Goal: Navigation & Orientation: Find specific page/section

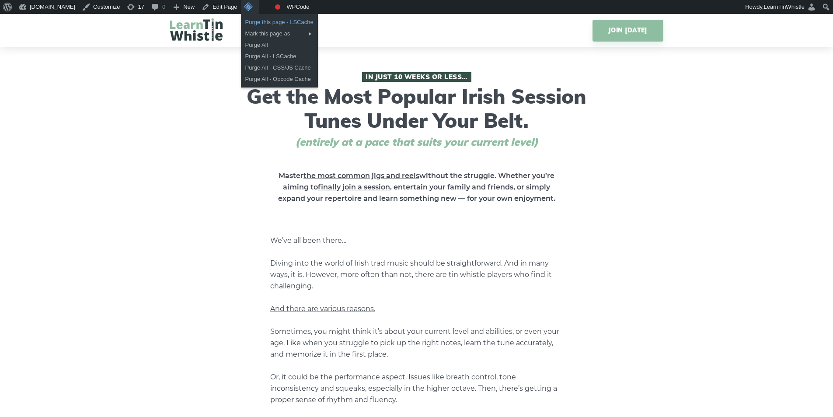
click at [260, 23] on link "Purge this page - LSCache" at bounding box center [279, 22] width 77 height 11
click at [262, 21] on link "Purge this page - LSCache" at bounding box center [279, 22] width 77 height 11
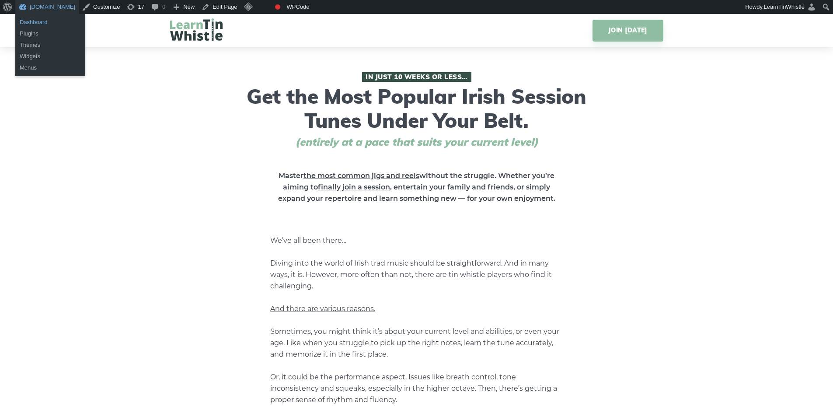
click at [38, 21] on link "Dashboard" at bounding box center [50, 22] width 70 height 11
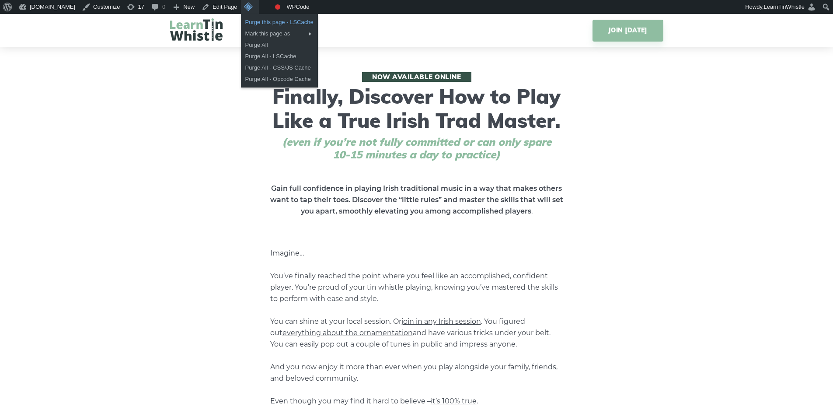
click at [263, 25] on link "Purge this page - LSCache" at bounding box center [279, 22] width 77 height 11
